Goal: Task Accomplishment & Management: Manage account settings

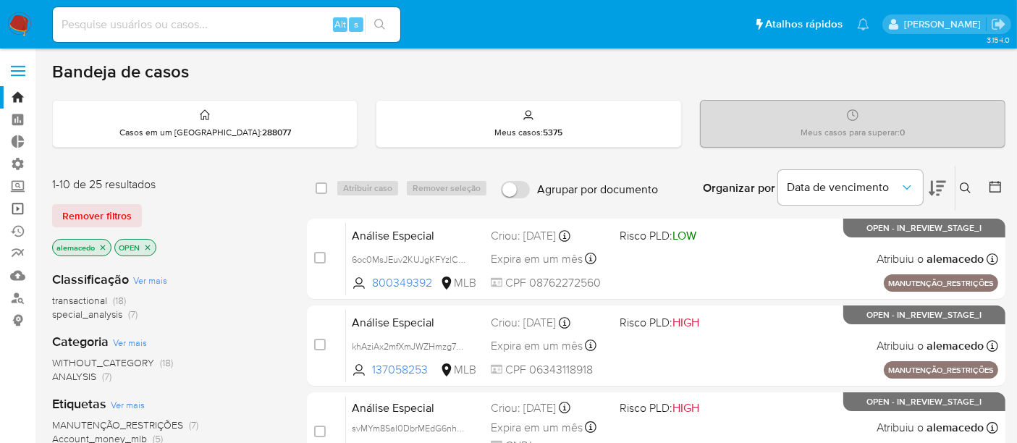
click at [20, 205] on link "Operações em massa" at bounding box center [86, 209] width 172 height 22
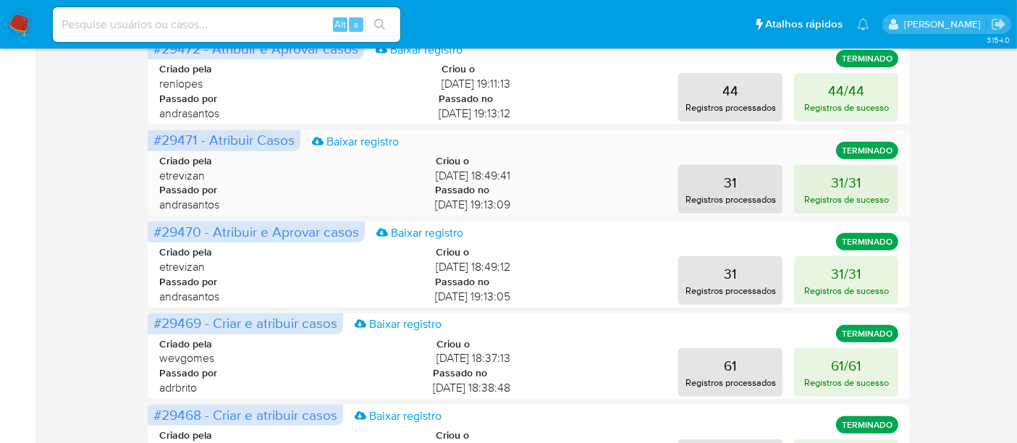
scroll to position [800, 0]
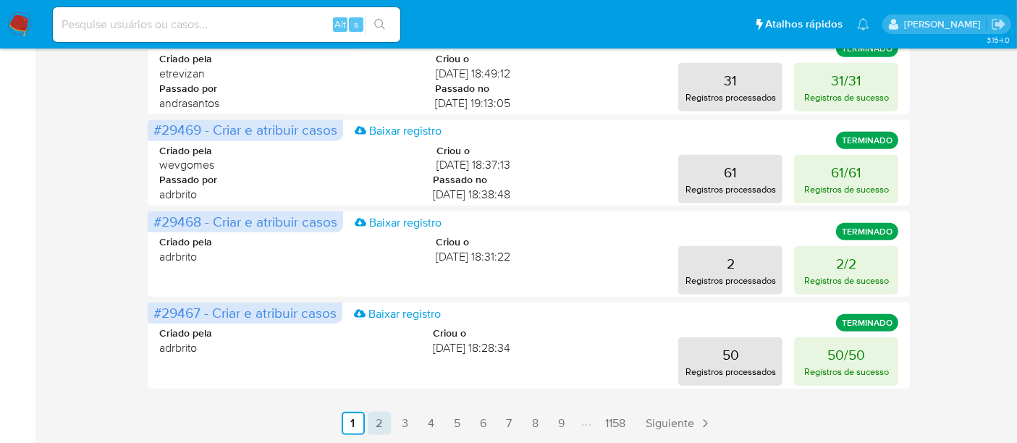
click at [384, 428] on link "2" at bounding box center [379, 423] width 23 height 23
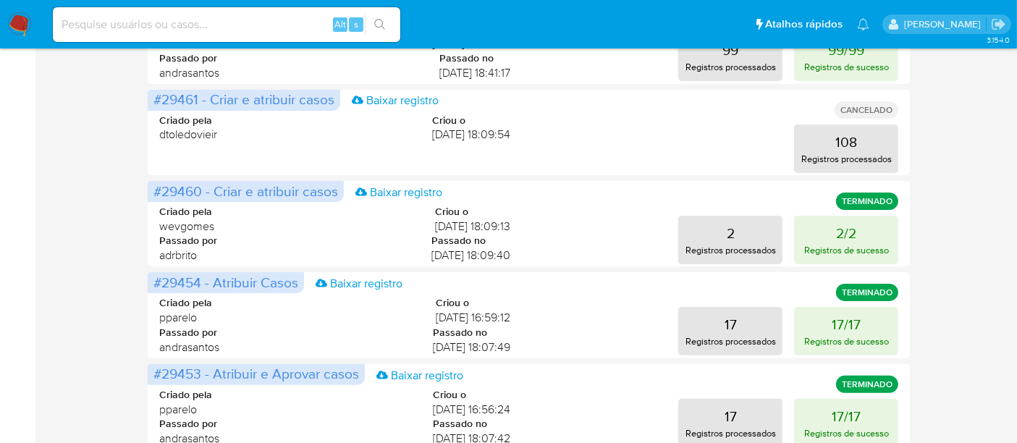
scroll to position [398, 0]
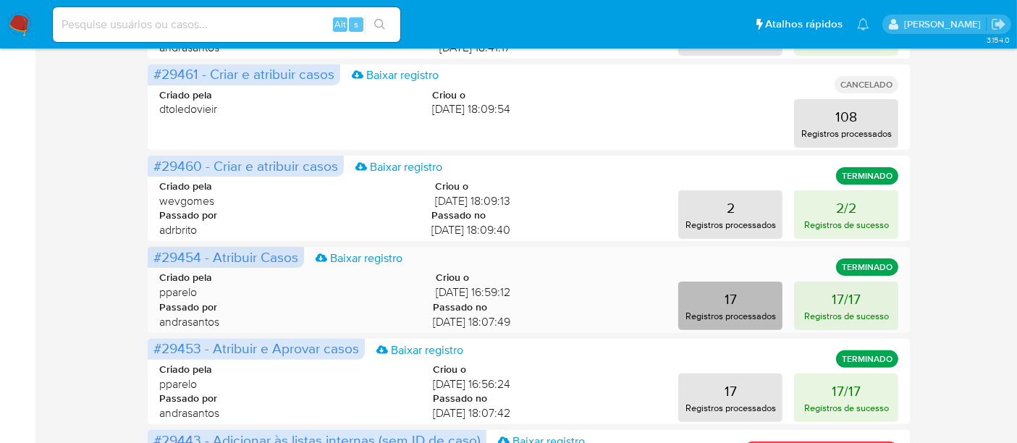
click at [739, 300] on button "17 Registros processados" at bounding box center [730, 305] width 104 height 48
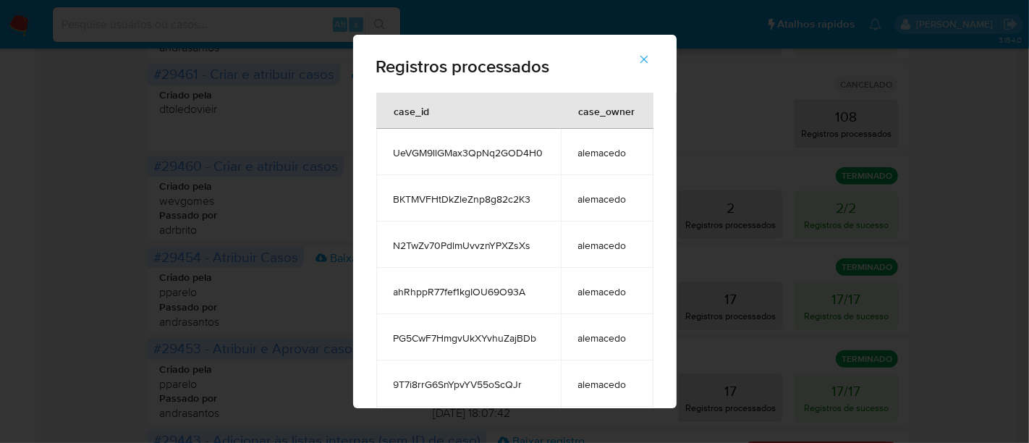
click at [650, 64] on icon "button" at bounding box center [643, 59] width 13 height 13
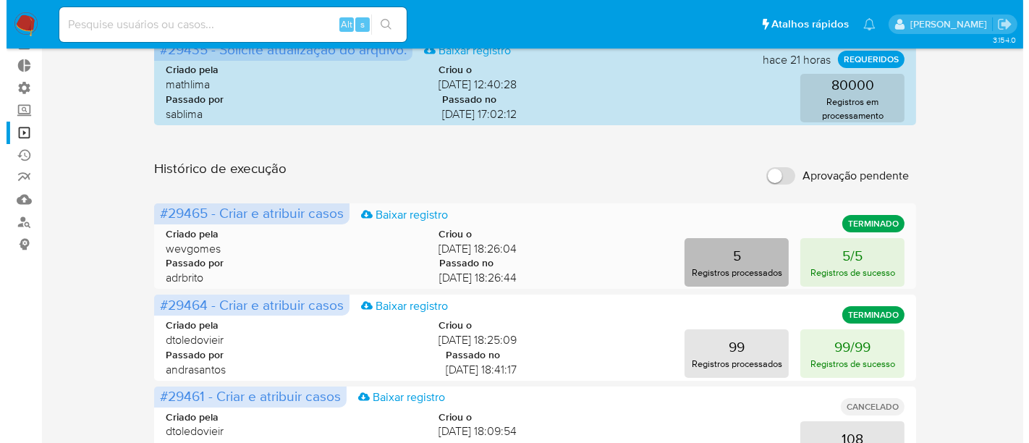
scroll to position [0, 0]
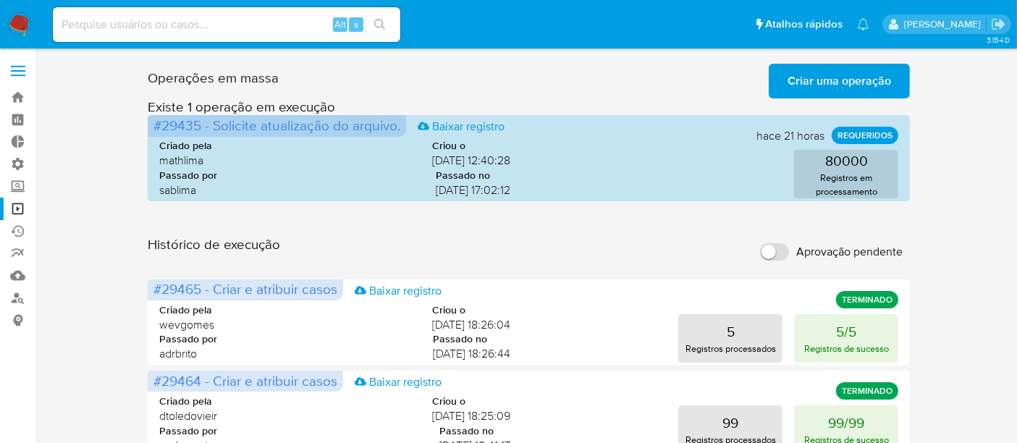
click at [844, 77] on span "Criar uma operação" at bounding box center [838, 81] width 103 height 32
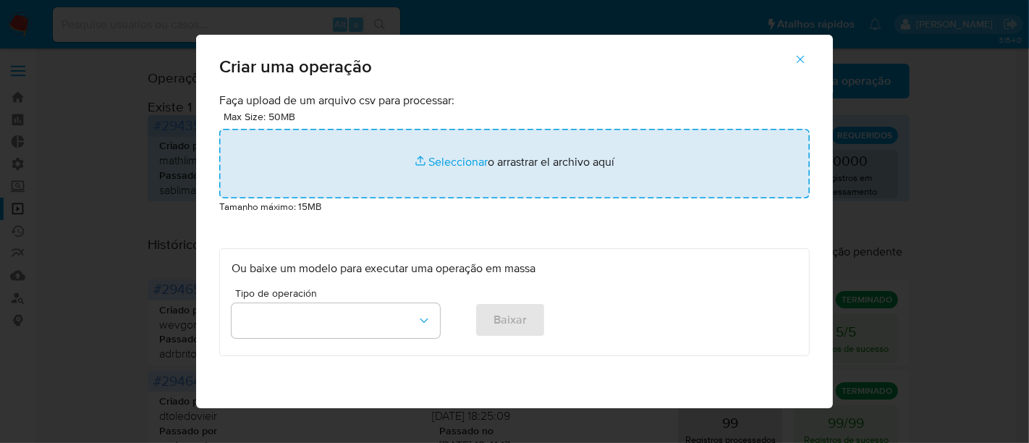
click at [470, 159] on input "file" at bounding box center [514, 163] width 590 height 69
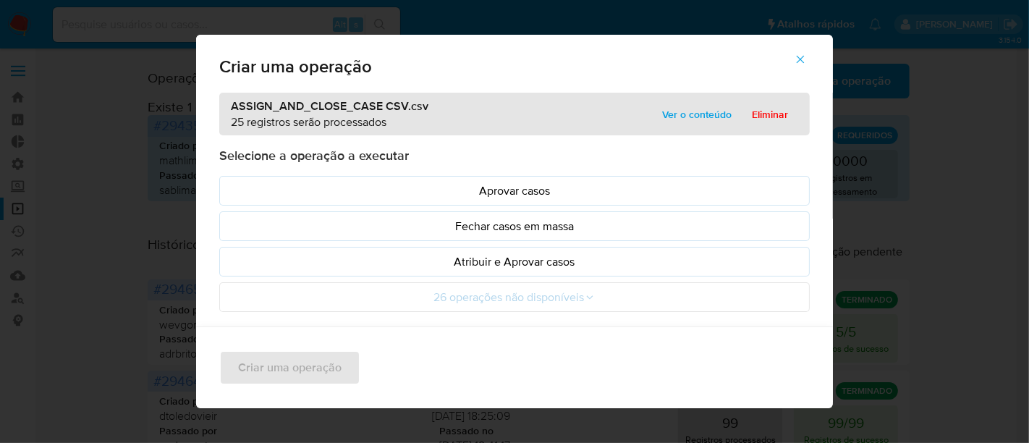
click at [708, 116] on span "Ver o conteúdo" at bounding box center [696, 114] width 69 height 20
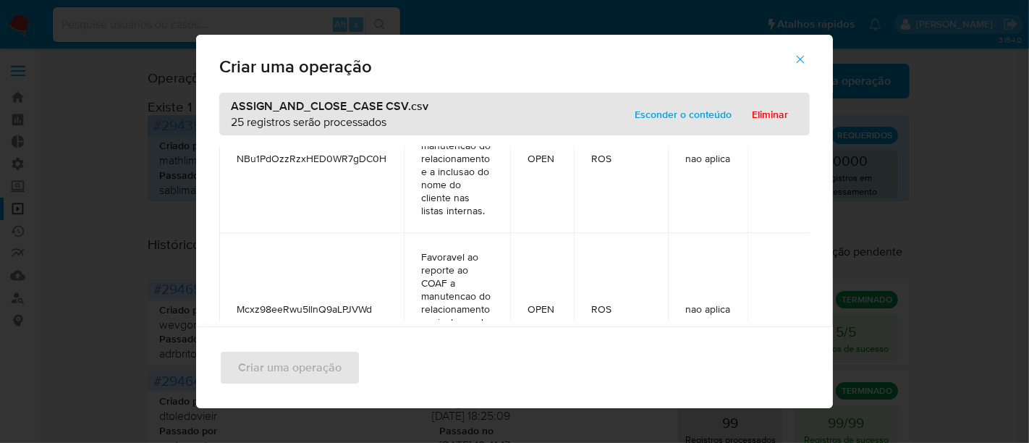
scroll to position [643, 0]
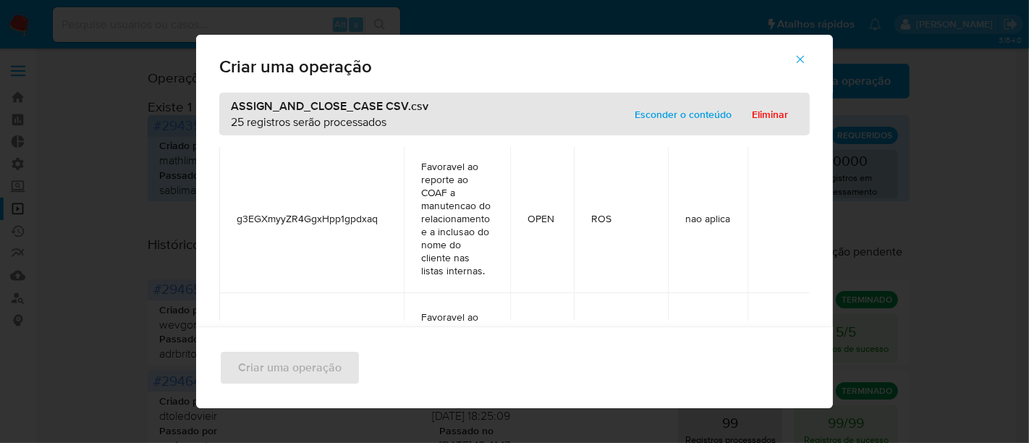
click at [665, 116] on span "Esconder o conteúdo" at bounding box center [683, 114] width 97 height 20
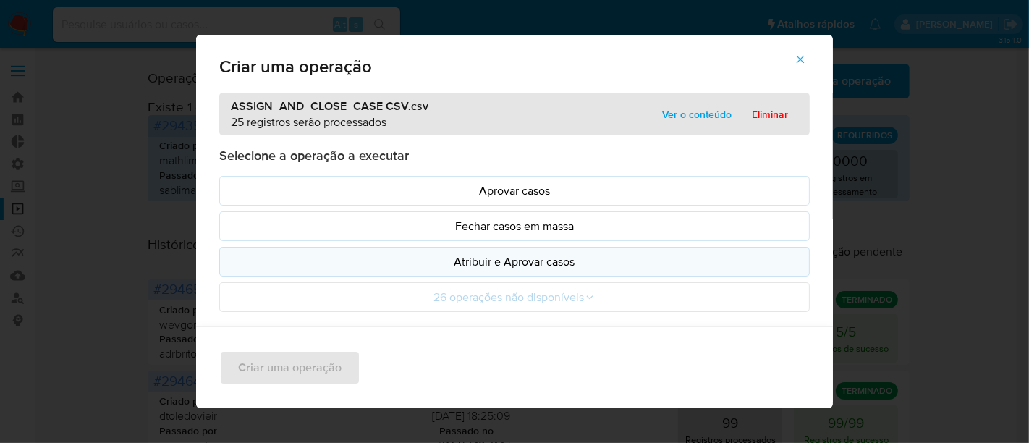
click at [479, 251] on button "Atribuir e Aprovar casos" at bounding box center [514, 262] width 590 height 30
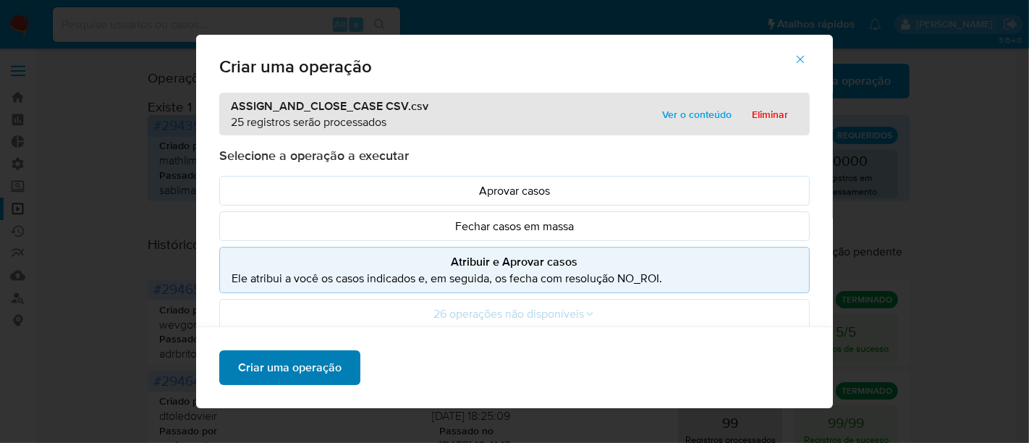
click at [270, 360] on span "Criar uma operação" at bounding box center [289, 368] width 103 height 32
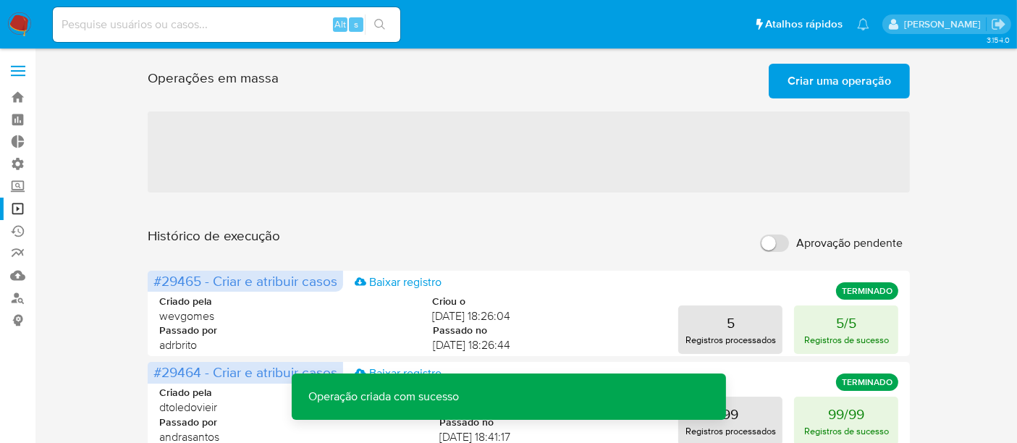
click at [833, 84] on span "Criar uma operação" at bounding box center [838, 81] width 103 height 32
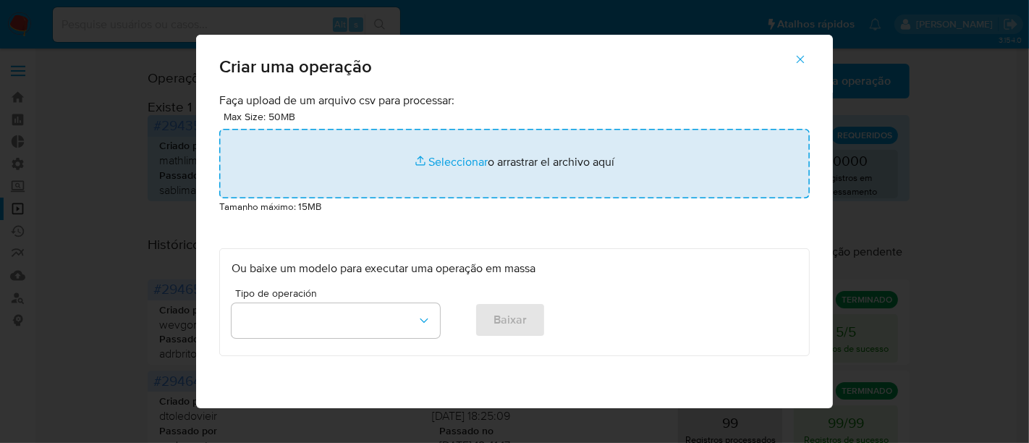
click at [452, 157] on input "file" at bounding box center [514, 163] width 590 height 69
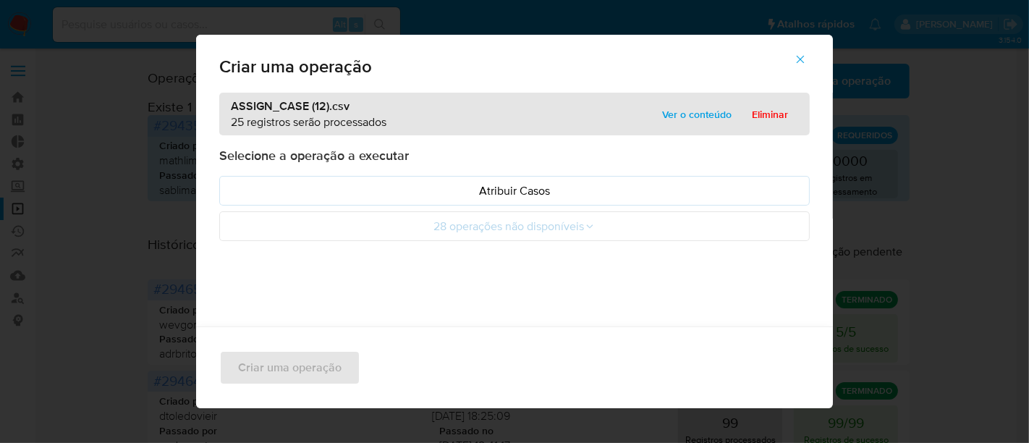
click at [681, 107] on span "Ver o conteúdo" at bounding box center [696, 114] width 69 height 20
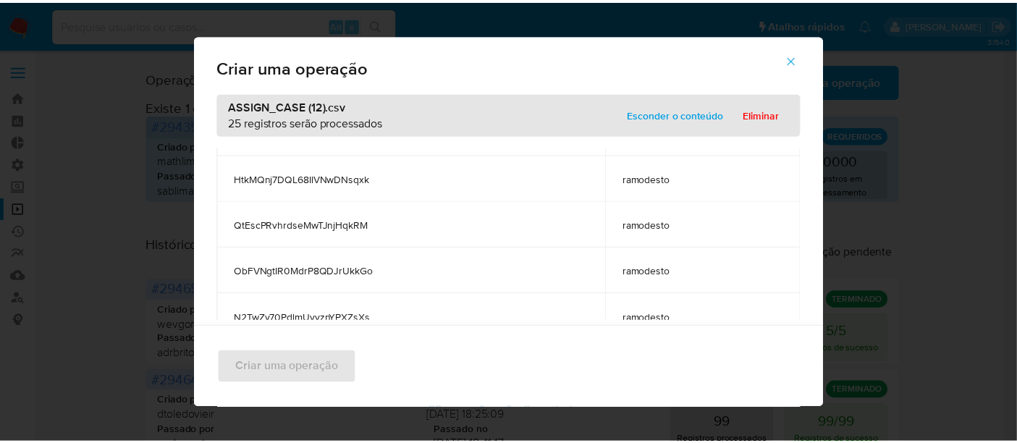
scroll to position [1020, 0]
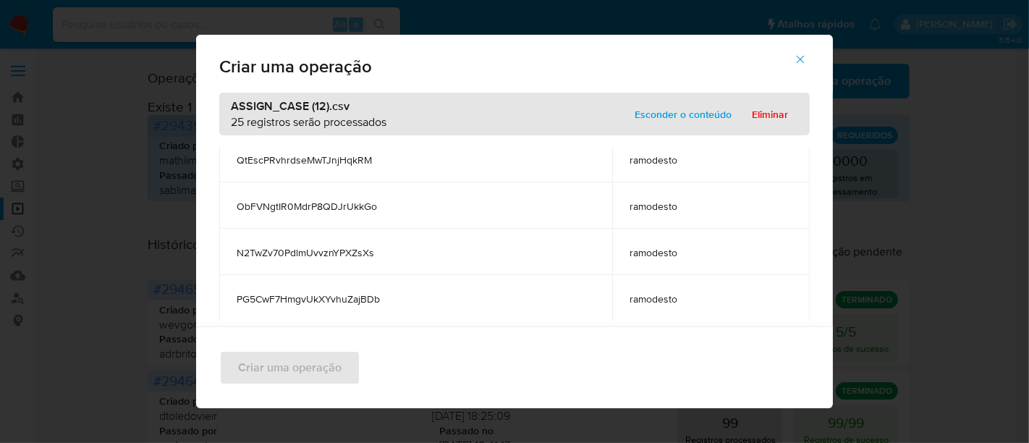
click at [677, 114] on span "Esconder o conteúdo" at bounding box center [683, 114] width 97 height 20
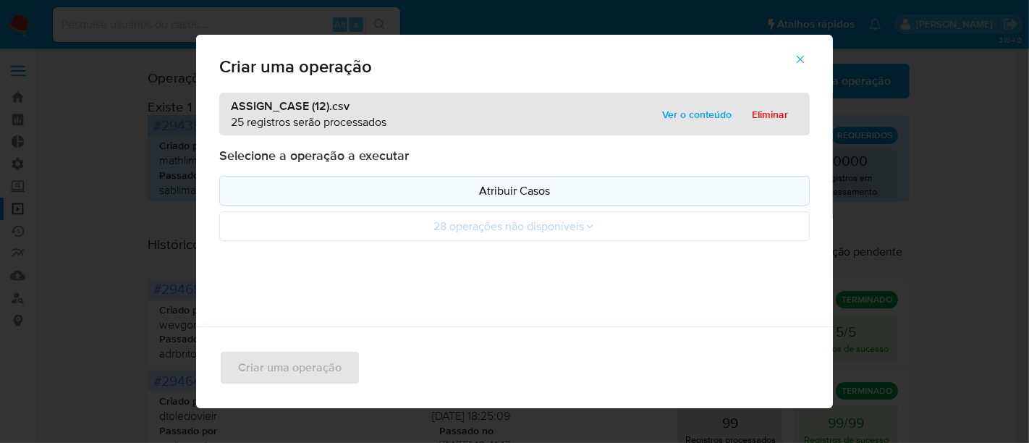
click at [537, 185] on p "Atribuir Casos" at bounding box center [515, 190] width 566 height 17
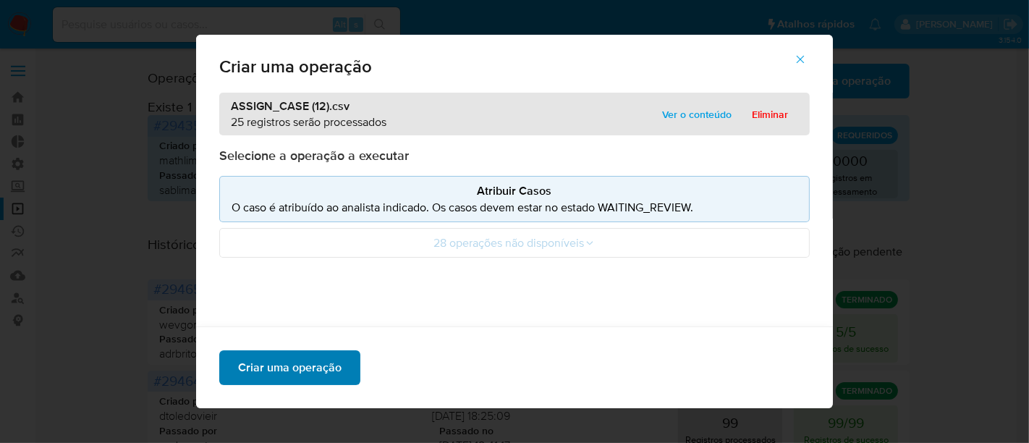
click at [305, 368] on span "Criar uma operação" at bounding box center [289, 368] width 103 height 32
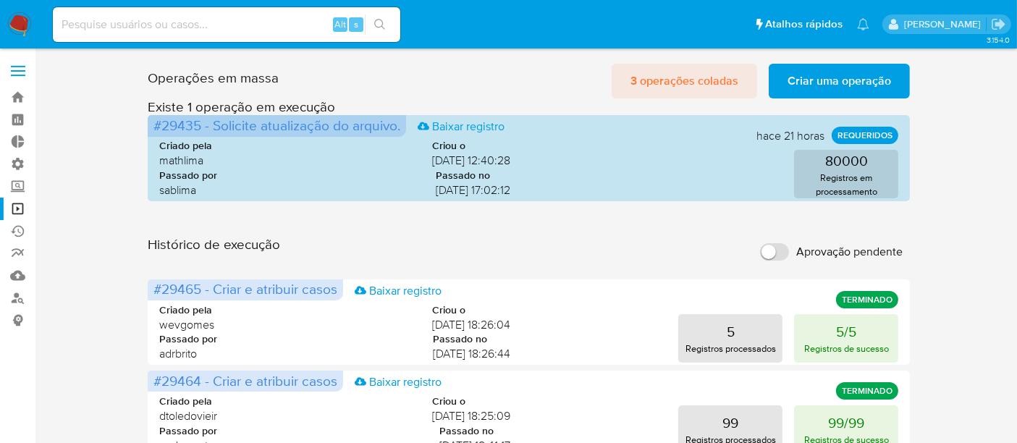
click at [682, 77] on span "3 operações coladas" at bounding box center [684, 81] width 108 height 32
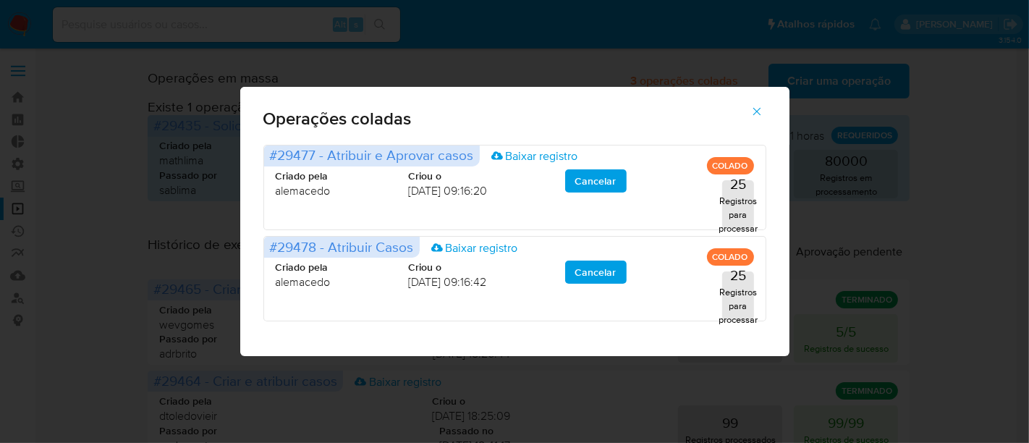
click at [756, 111] on icon "button" at bounding box center [757, 111] width 8 height 8
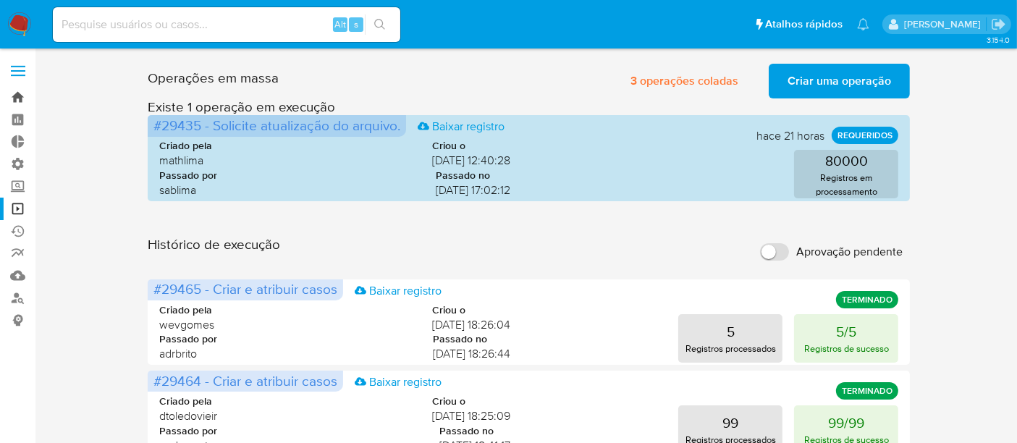
click at [17, 88] on link "Bandeja" at bounding box center [86, 97] width 172 height 22
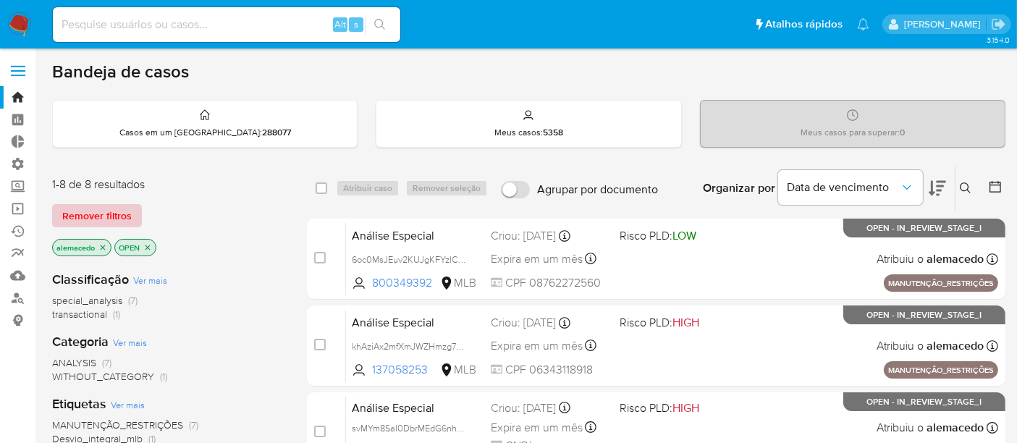
click at [111, 208] on span "Remover filtros" at bounding box center [96, 215] width 69 height 20
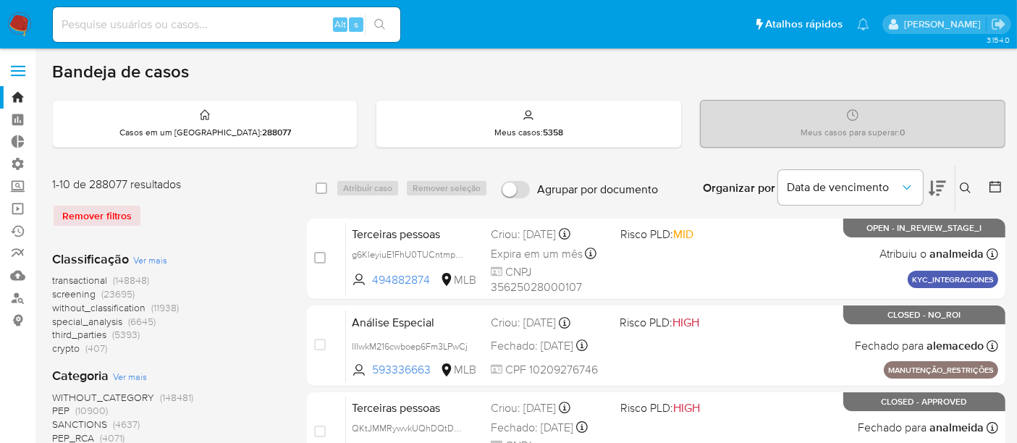
click at [971, 182] on button at bounding box center [967, 187] width 24 height 17
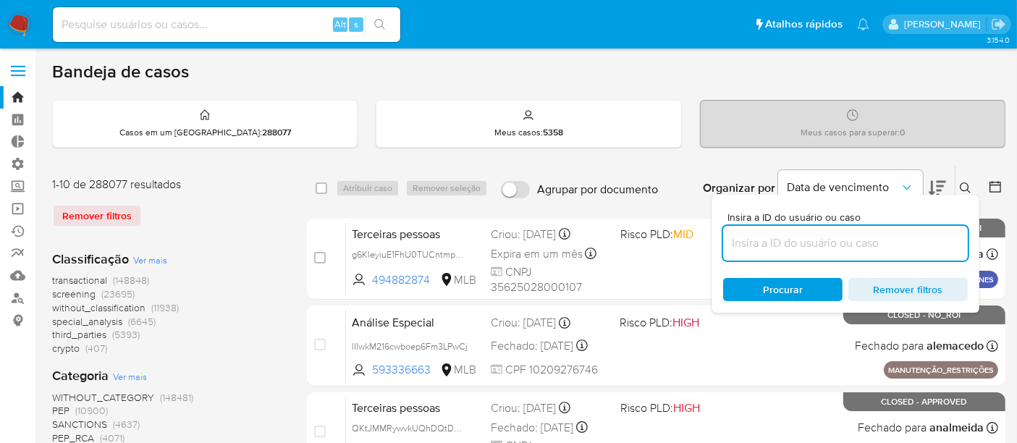
click at [773, 240] on input at bounding box center [845, 243] width 245 height 19
type input "cdKGe0nMmJUKx4LTig5d5TK4"
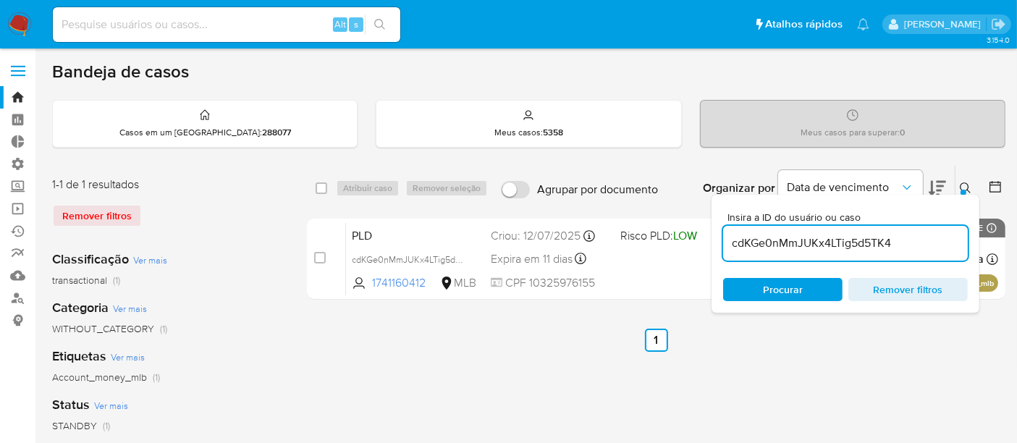
click at [971, 185] on button at bounding box center [967, 187] width 24 height 17
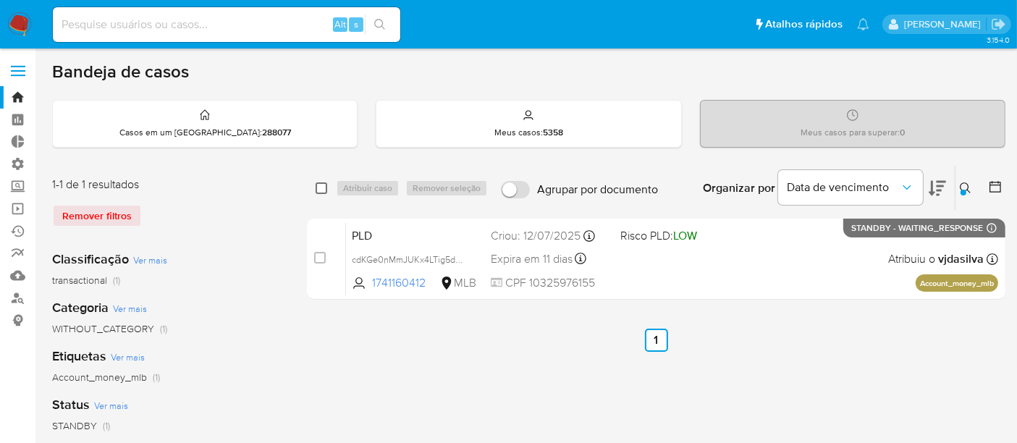
click at [324, 184] on input "checkbox" at bounding box center [321, 188] width 12 height 12
checkbox input "true"
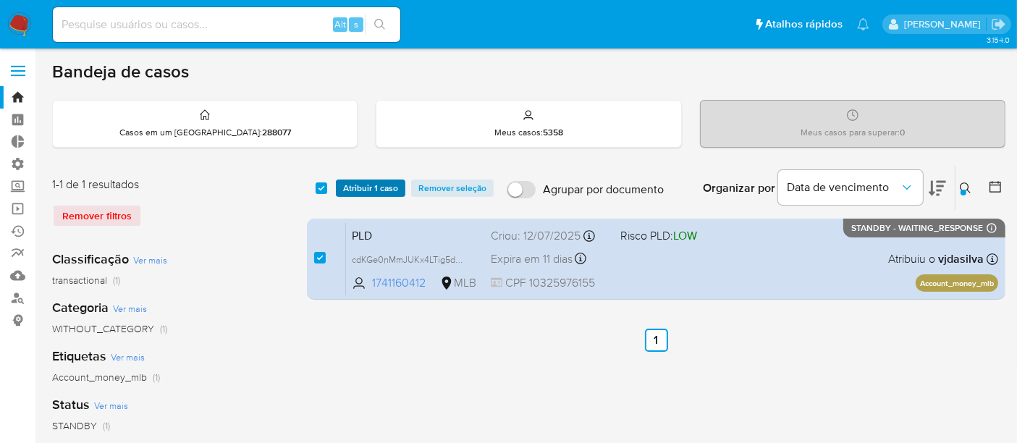
click at [362, 184] on span "Atribuir 1 caso" at bounding box center [370, 188] width 55 height 14
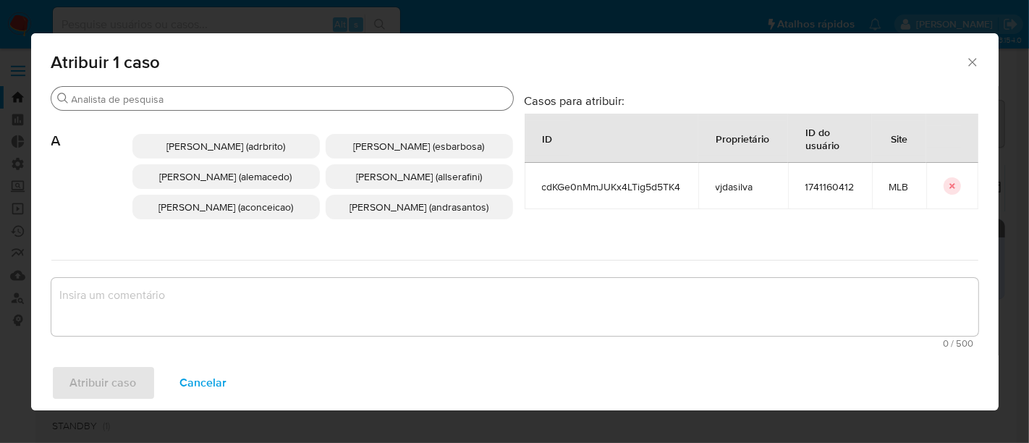
click at [127, 94] on input "Procurar" at bounding box center [290, 99] width 436 height 13
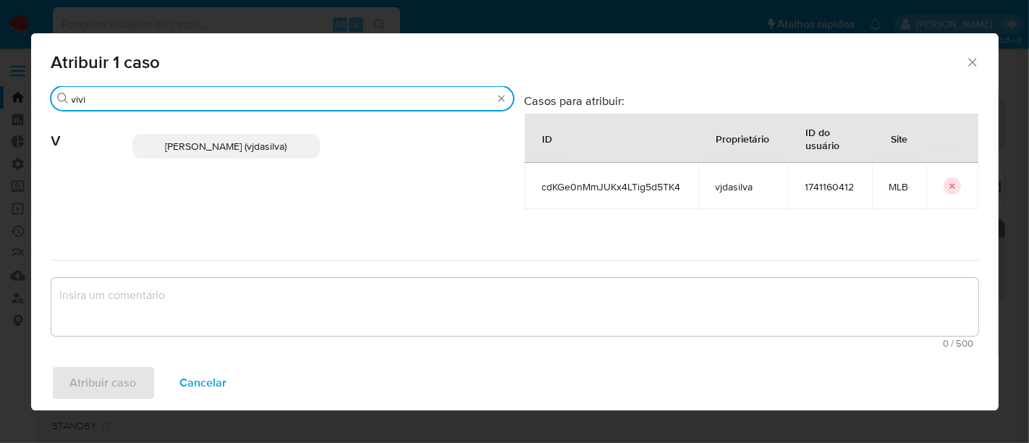
type input "vivi"
click at [287, 149] on span "Viviane Jesus Da Silva (vjdasilva)" at bounding box center [226, 146] width 122 height 14
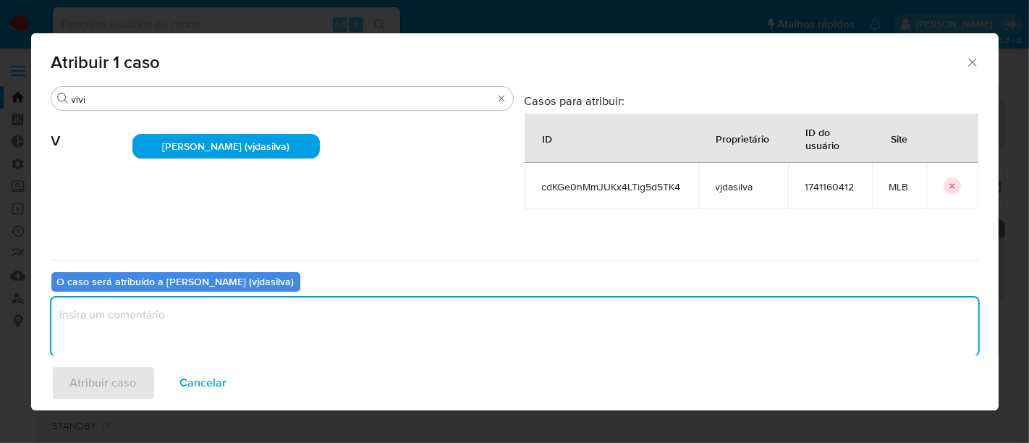
click at [198, 318] on textarea "assign-modal" at bounding box center [514, 326] width 927 height 58
type textarea "a"
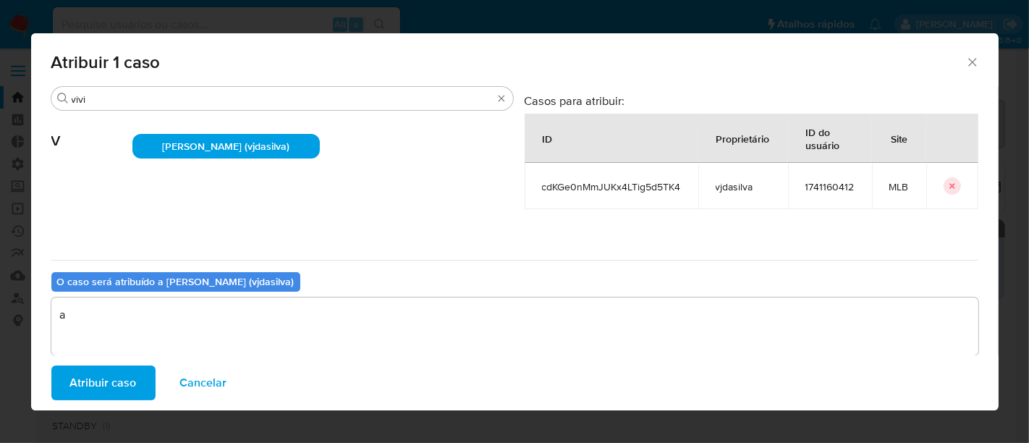
click at [102, 393] on span "Atribuir caso" at bounding box center [103, 383] width 67 height 32
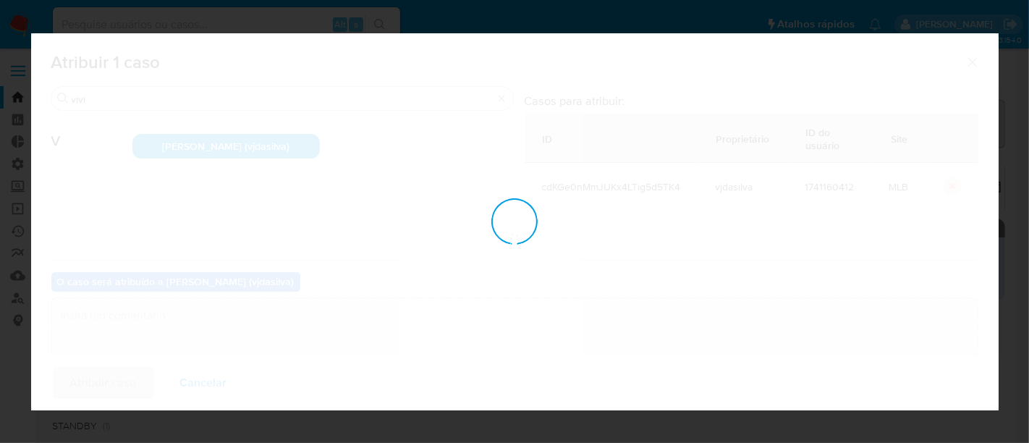
checkbox input "false"
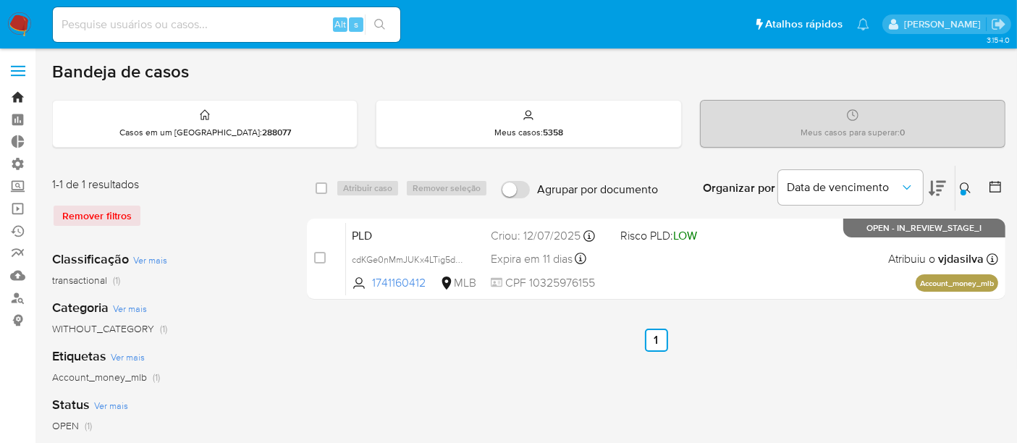
click at [16, 90] on link "Bandeja" at bounding box center [86, 97] width 172 height 22
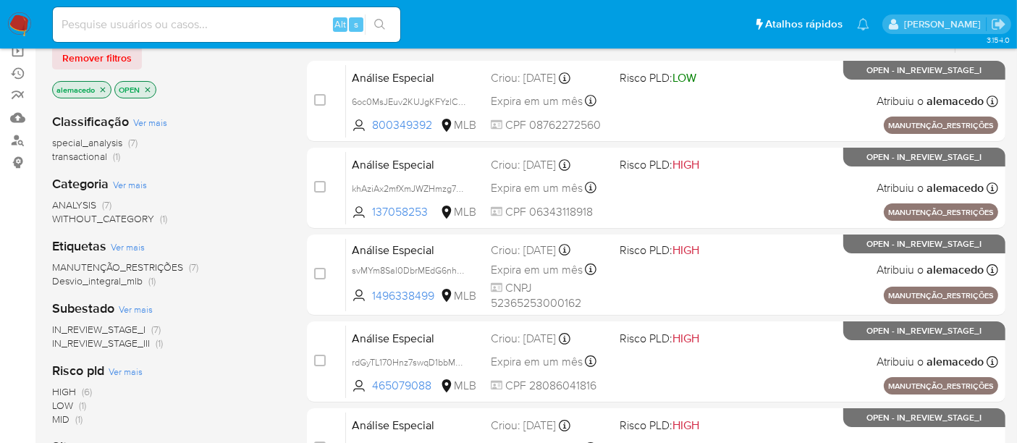
scroll to position [161, 0]
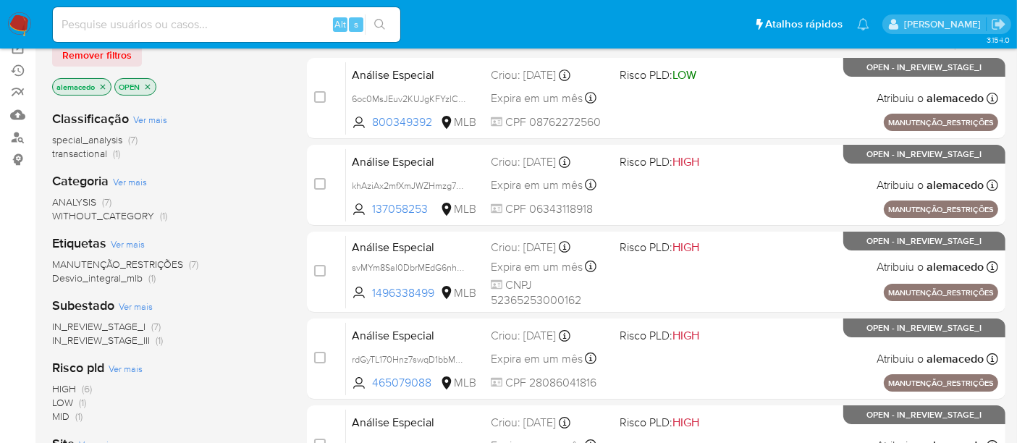
click at [130, 339] on span "IN_REVIEW_STAGE_III" at bounding box center [101, 340] width 98 height 14
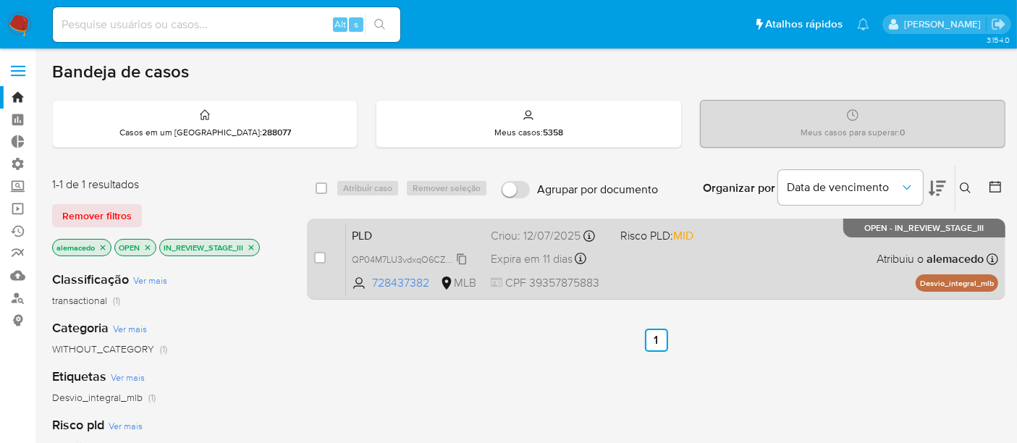
click at [366, 255] on span "QP04M7LU3vdxqO6CZSxZ9uej" at bounding box center [414, 258] width 125 height 16
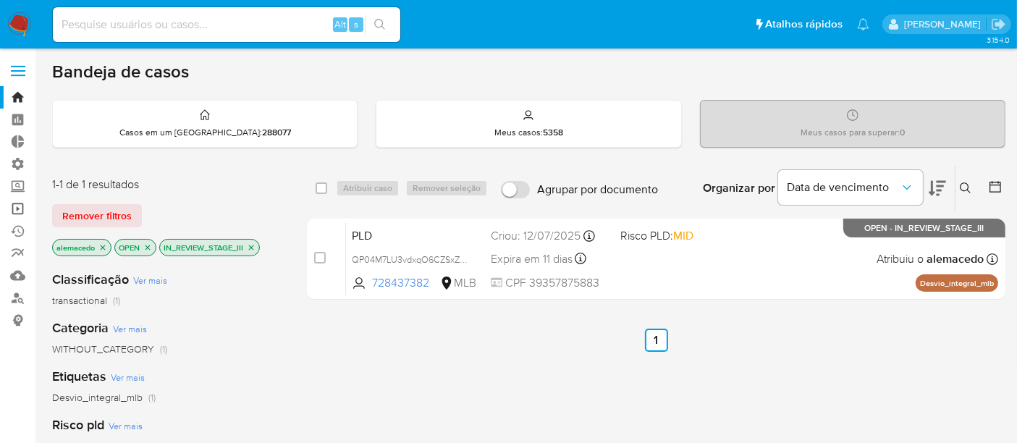
click at [20, 208] on link "Operações em massa" at bounding box center [86, 209] width 172 height 22
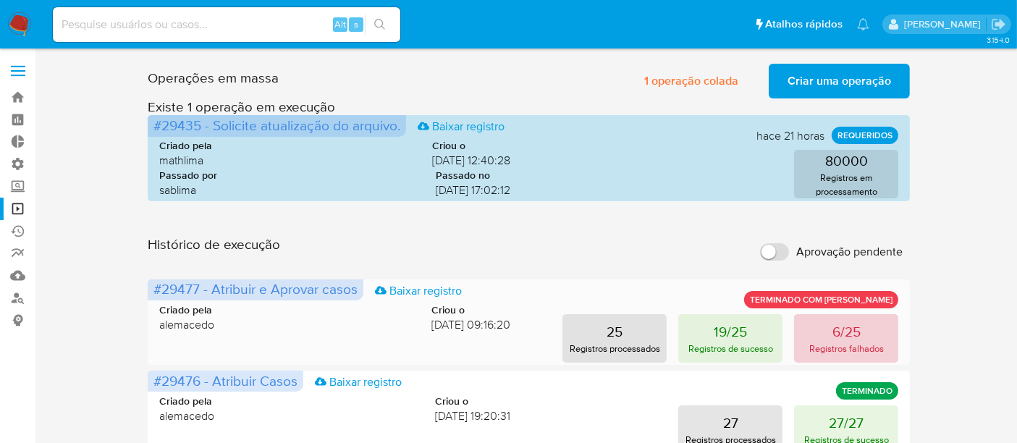
click at [837, 323] on p "6/25" at bounding box center [846, 331] width 28 height 20
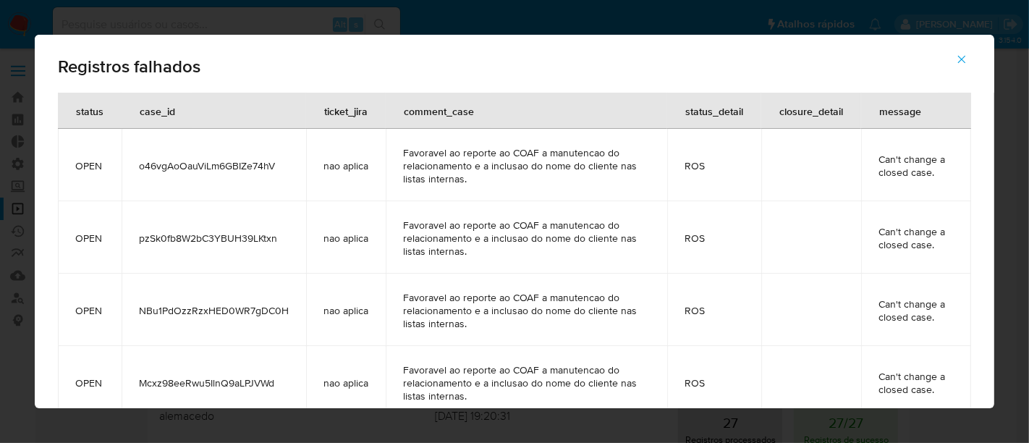
drag, startPoint x: 134, startPoint y: 163, endPoint x: 278, endPoint y: 166, distance: 144.0
click at [278, 166] on td "o46vgAoOauViLm6GBIZe74hV" at bounding box center [214, 165] width 185 height 72
click at [967, 56] on icon "button" at bounding box center [961, 59] width 13 height 13
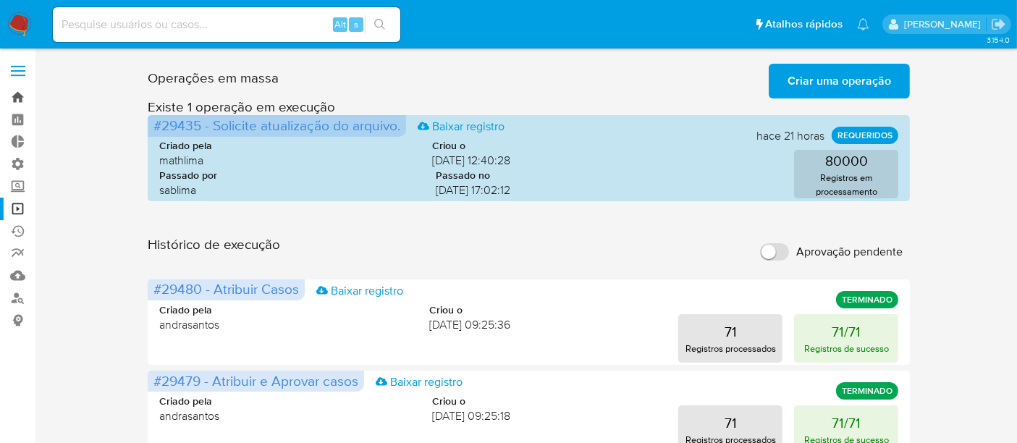
click at [22, 96] on link "Bandeja" at bounding box center [86, 97] width 172 height 22
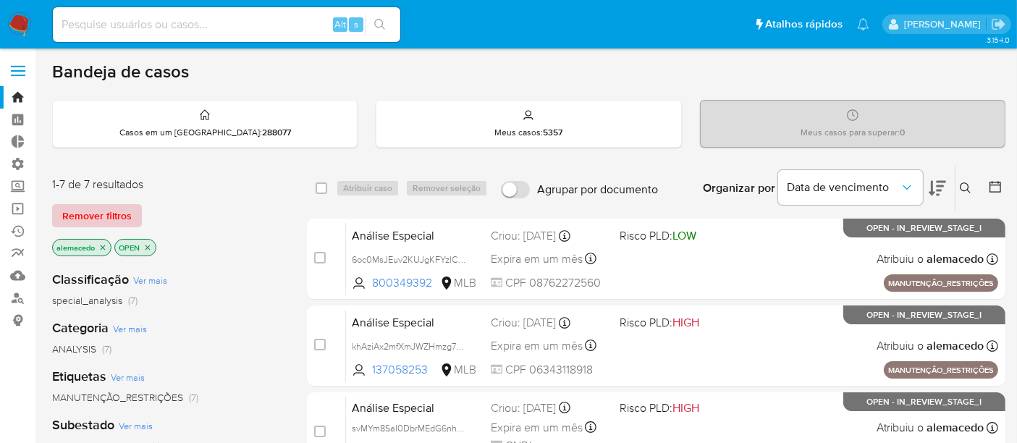
click at [95, 218] on span "Remover filtros" at bounding box center [96, 215] width 69 height 20
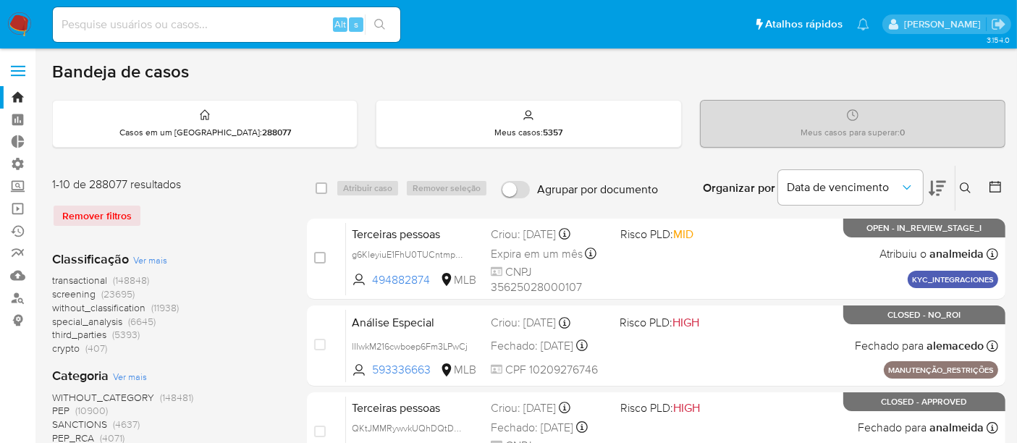
click at [975, 186] on button at bounding box center [967, 187] width 24 height 17
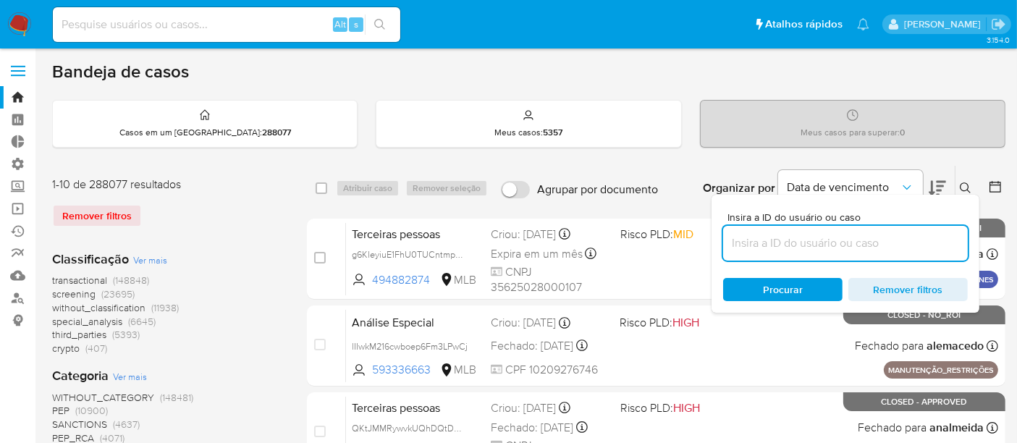
click at [824, 234] on input at bounding box center [845, 243] width 245 height 19
type input "ohpb7nJrkH5zCiJ5eMR81wHE"
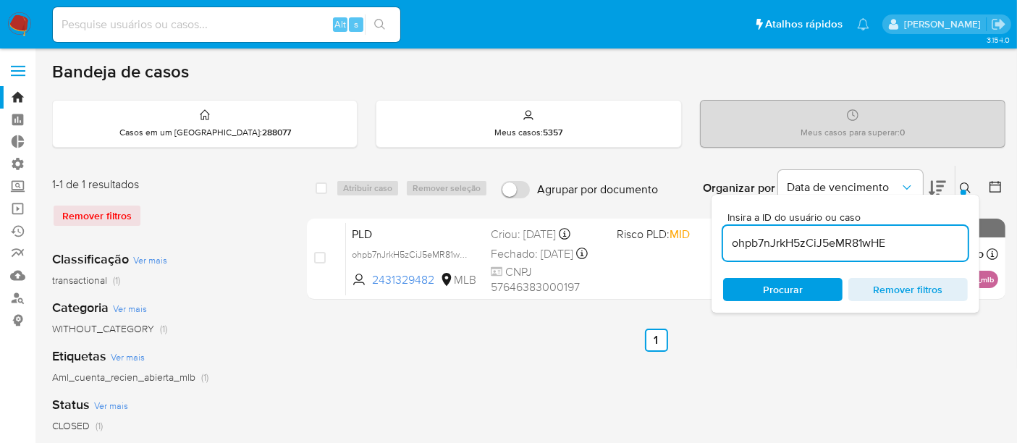
click at [960, 188] on icon at bounding box center [965, 188] width 12 height 12
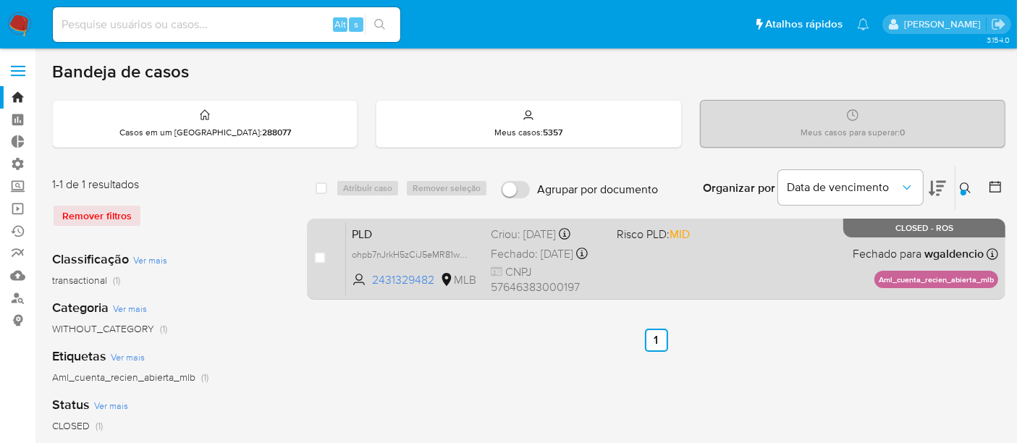
click at [407, 231] on span "PLD" at bounding box center [415, 233] width 127 height 19
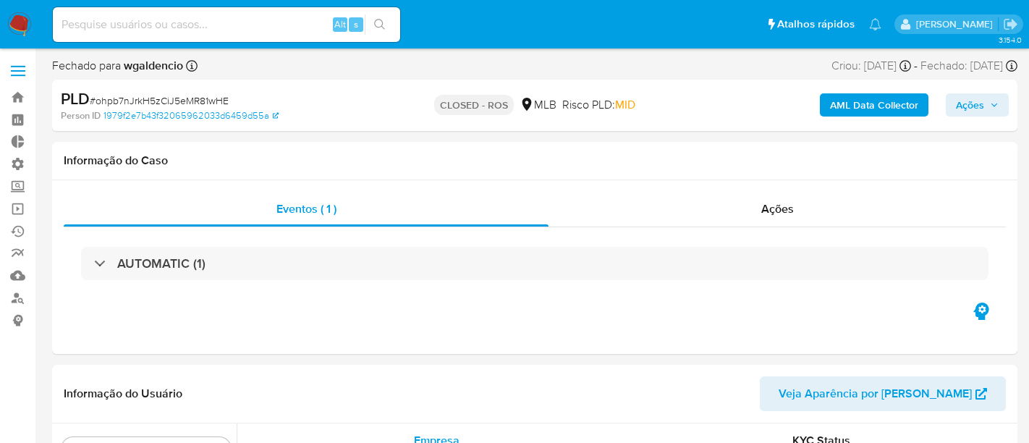
select select "10"
